Goal: Find specific page/section: Find specific page/section

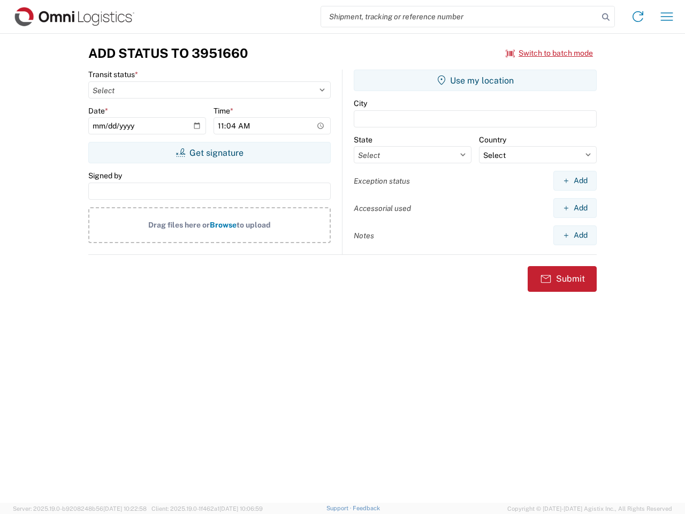
click at [460, 17] on input "search" at bounding box center [459, 16] width 277 height 20
click at [606, 17] on icon at bounding box center [605, 17] width 15 height 15
click at [638, 17] on icon at bounding box center [637, 16] width 17 height 17
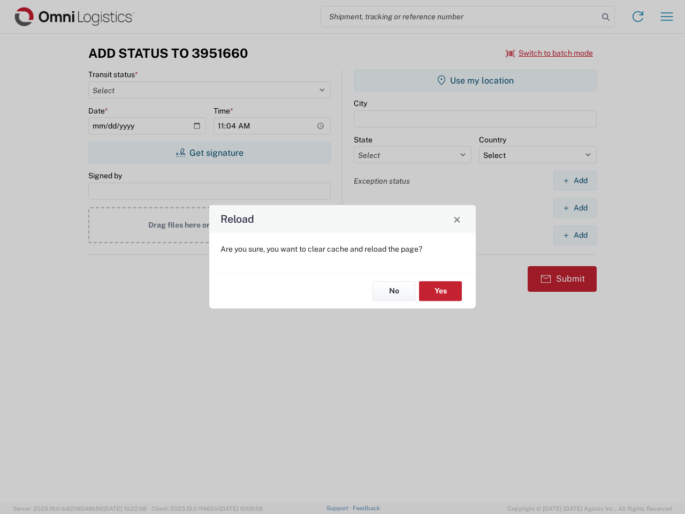
click at [667, 17] on div "Reload Are you sure, you want to clear cache and reload the page? No Yes" at bounding box center [342, 257] width 685 height 514
click at [549, 53] on div "Reload Are you sure, you want to clear cache and reload the page? No Yes" at bounding box center [342, 257] width 685 height 514
click at [209, 152] on div "Reload Are you sure, you want to clear cache and reload the page? No Yes" at bounding box center [342, 257] width 685 height 514
click at [475, 80] on div "Reload Are you sure, you want to clear cache and reload the page? No Yes" at bounding box center [342, 257] width 685 height 514
click at [575, 180] on div "Reload Are you sure, you want to clear cache and reload the page? No Yes" at bounding box center [342, 257] width 685 height 514
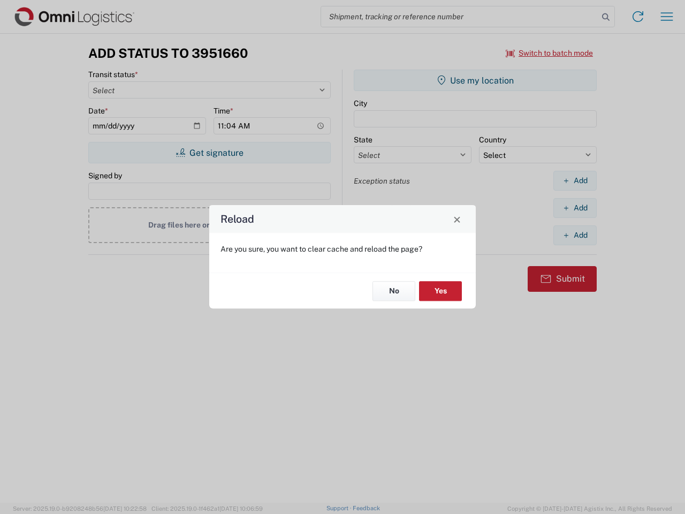
click at [575, 208] on div "Reload Are you sure, you want to clear cache and reload the page? No Yes" at bounding box center [342, 257] width 685 height 514
click at [575, 235] on div "Reload Are you sure, you want to clear cache and reload the page? No Yes" at bounding box center [342, 257] width 685 height 514
